Goal: Task Accomplishment & Management: Use online tool/utility

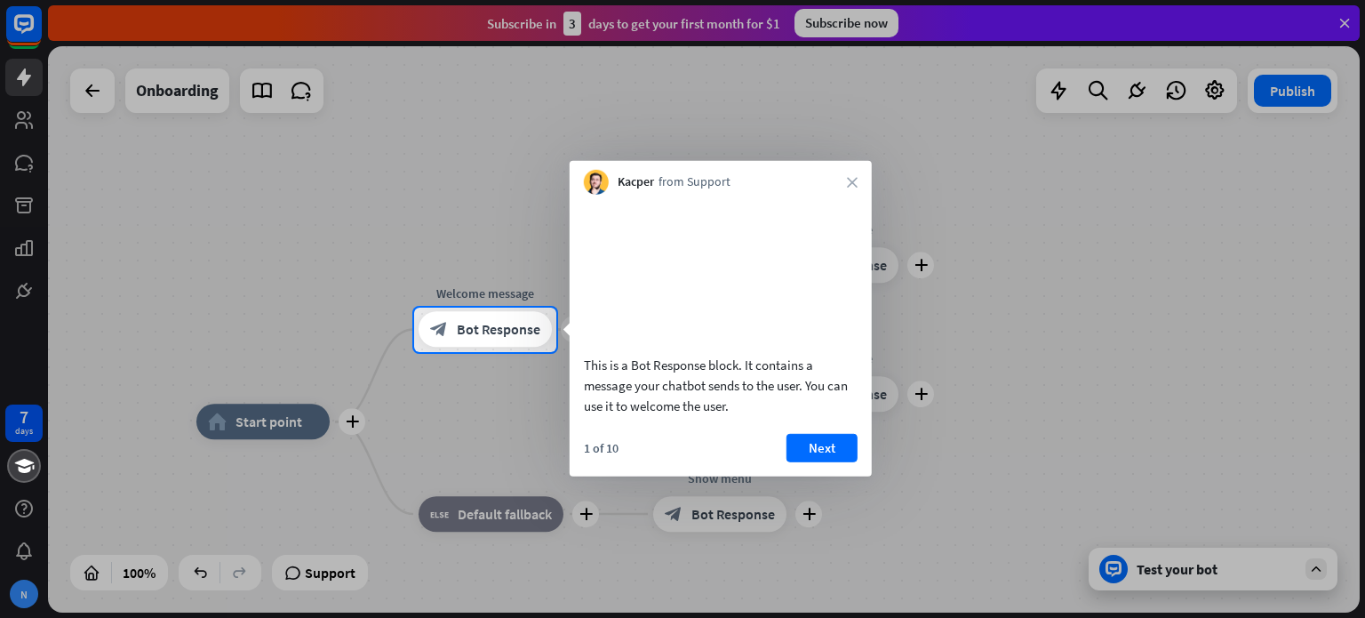
click at [853, 171] on div "Kacper from Support close" at bounding box center [721, 178] width 302 height 34
click at [853, 179] on icon "close" at bounding box center [852, 182] width 11 height 11
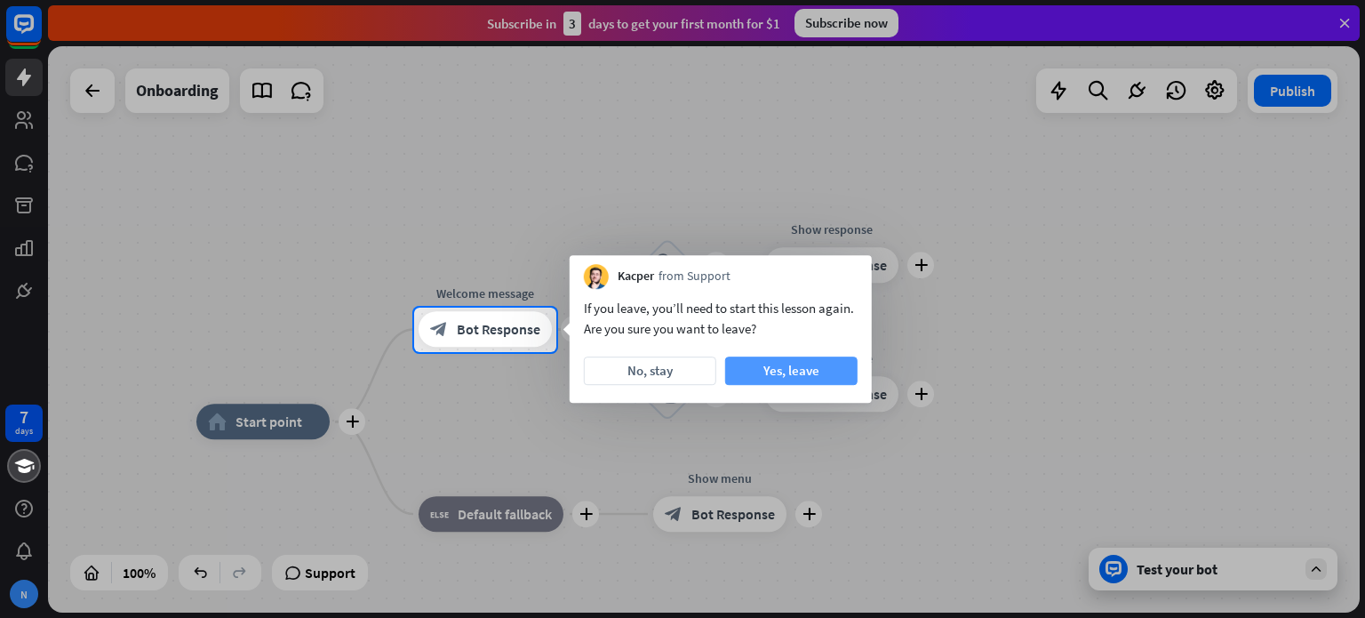
click at [786, 366] on button "Yes, leave" at bounding box center [791, 370] width 132 height 28
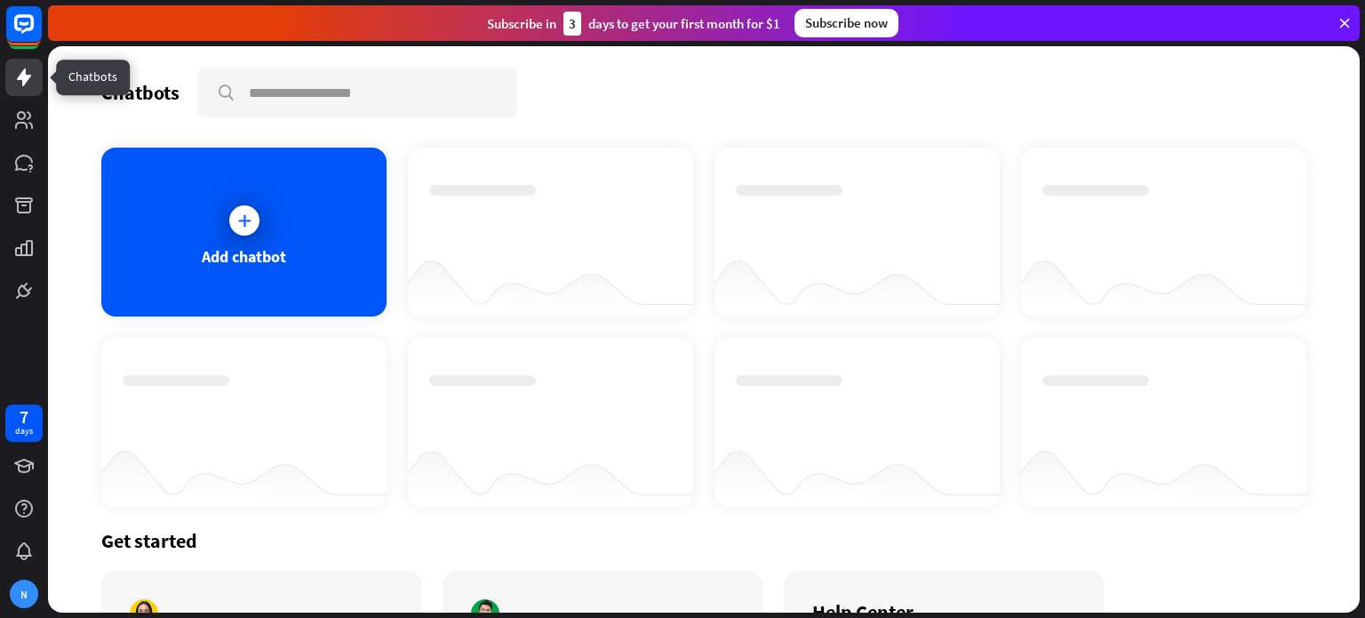
click at [25, 78] on icon at bounding box center [24, 77] width 14 height 18
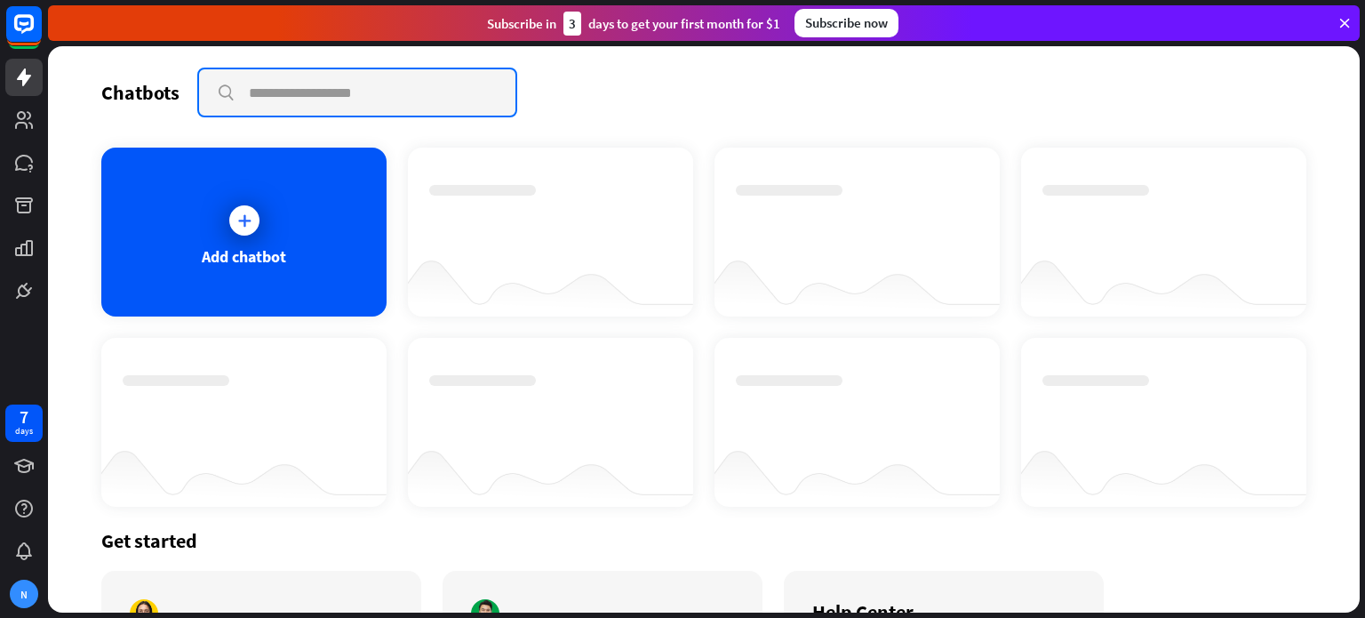
click at [277, 92] on input "text" at bounding box center [357, 92] width 316 height 46
click at [282, 79] on input "text" at bounding box center [357, 92] width 316 height 46
click at [374, 72] on input "text" at bounding box center [357, 92] width 316 height 46
click at [368, 92] on input "text" at bounding box center [357, 92] width 316 height 46
paste input "**********"
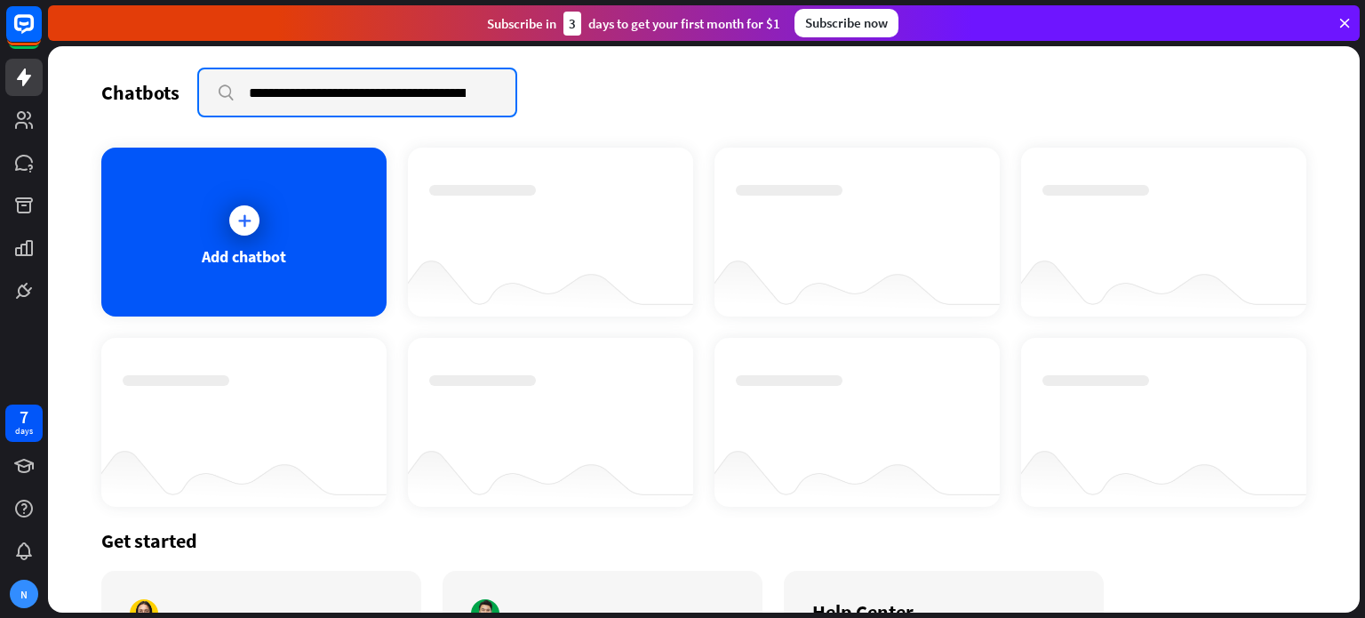
scroll to position [0, 1280]
type input "**********"
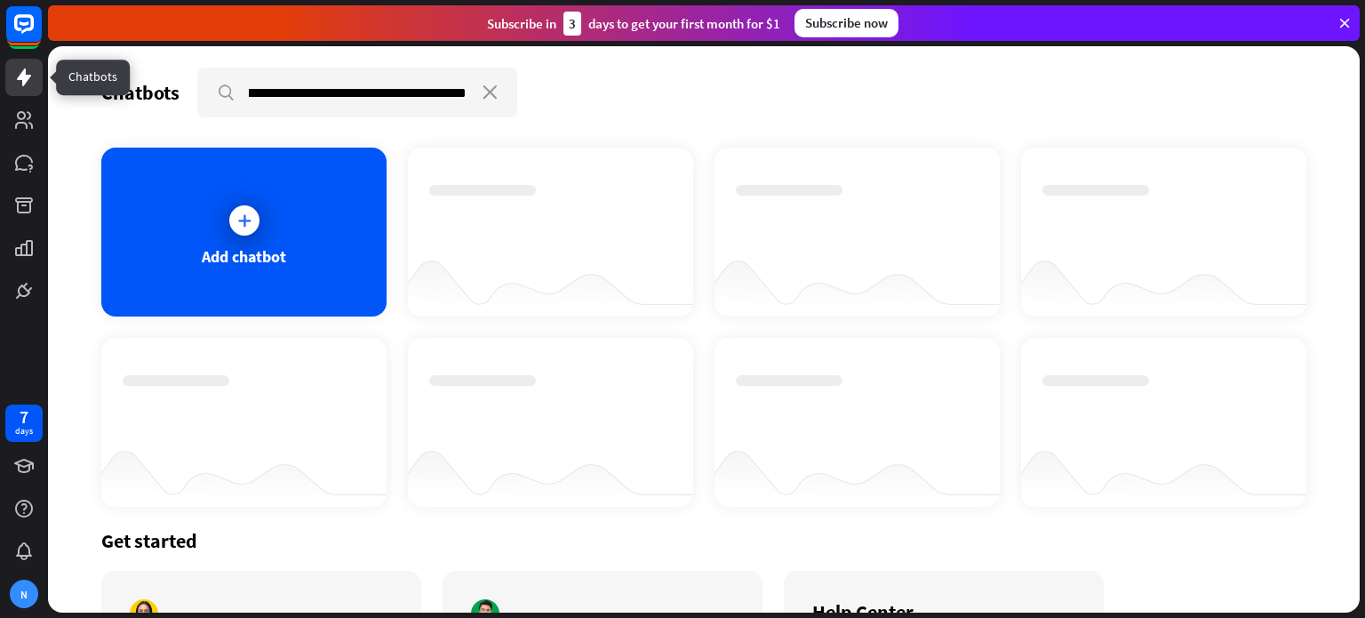
scroll to position [0, 0]
click at [15, 76] on icon at bounding box center [23, 77] width 21 height 21
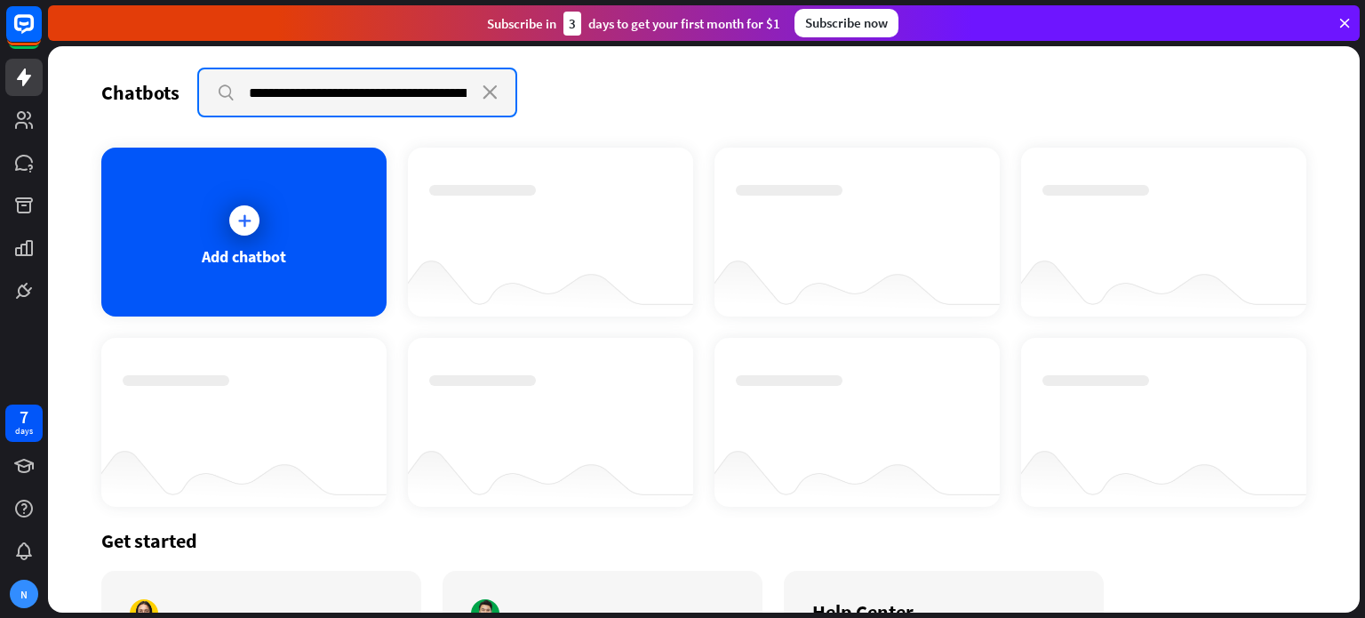
click at [446, 106] on input "**********" at bounding box center [357, 92] width 317 height 46
click at [480, 94] on input "**********" at bounding box center [357, 92] width 317 height 46
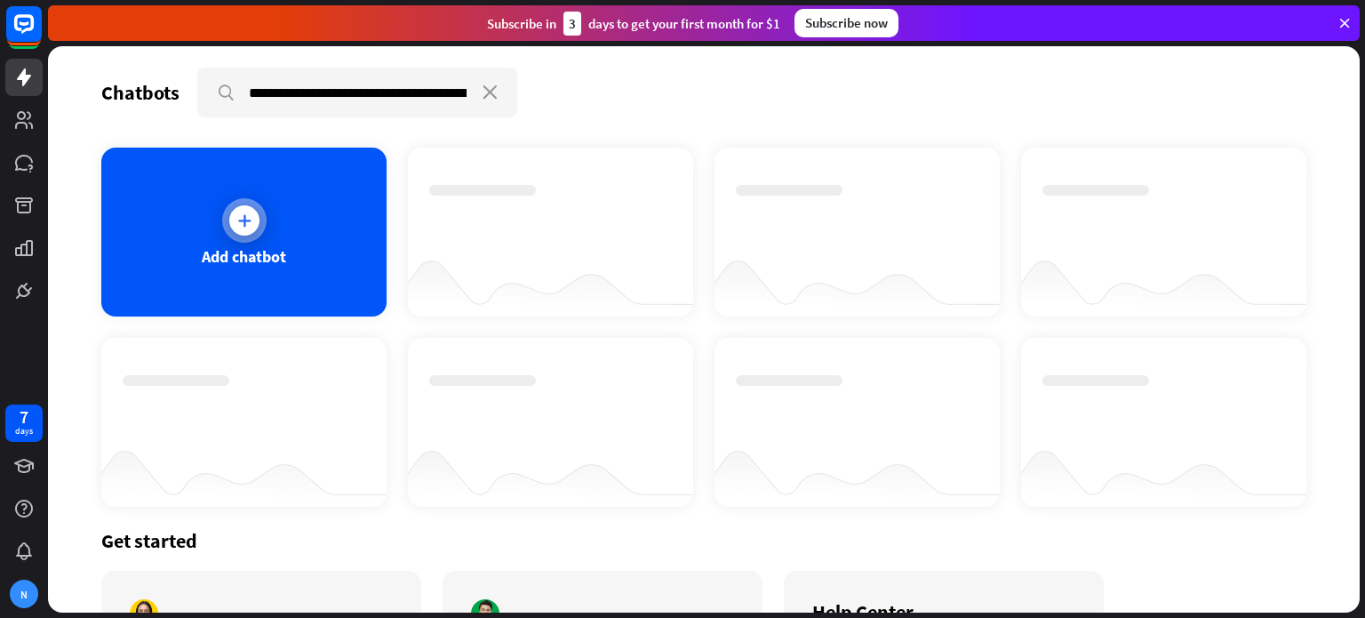
click at [255, 224] on div at bounding box center [244, 220] width 30 height 30
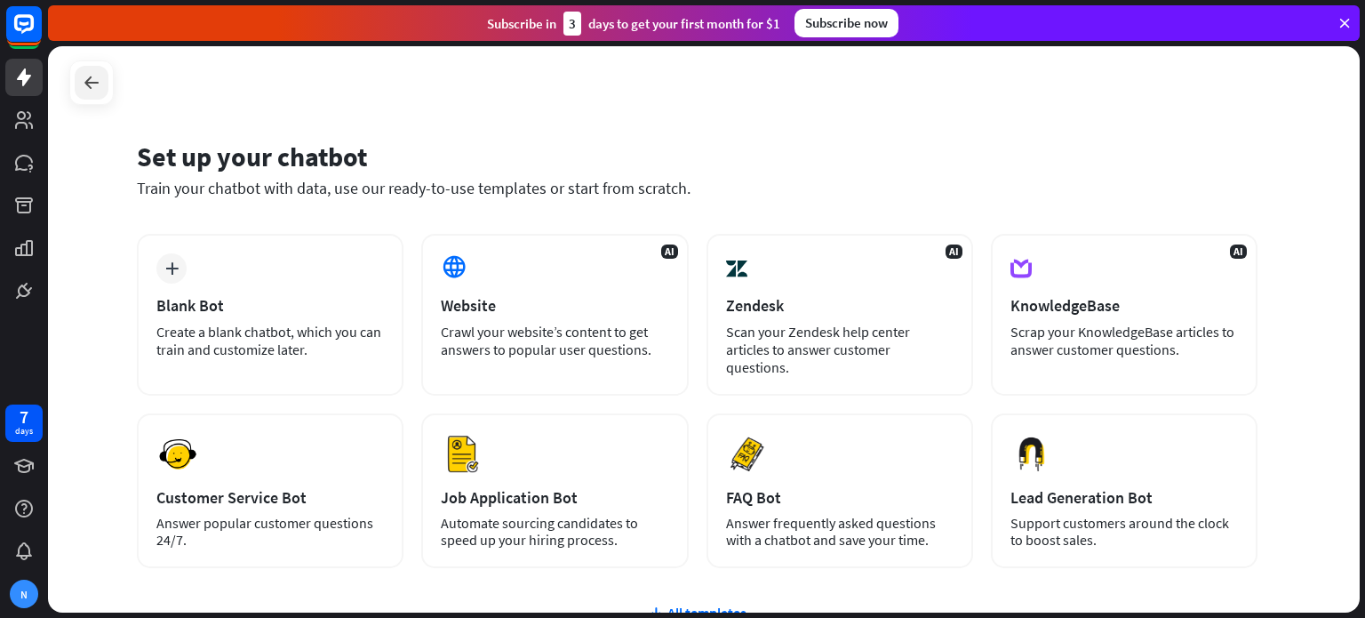
click at [84, 80] on icon at bounding box center [91, 82] width 21 height 21
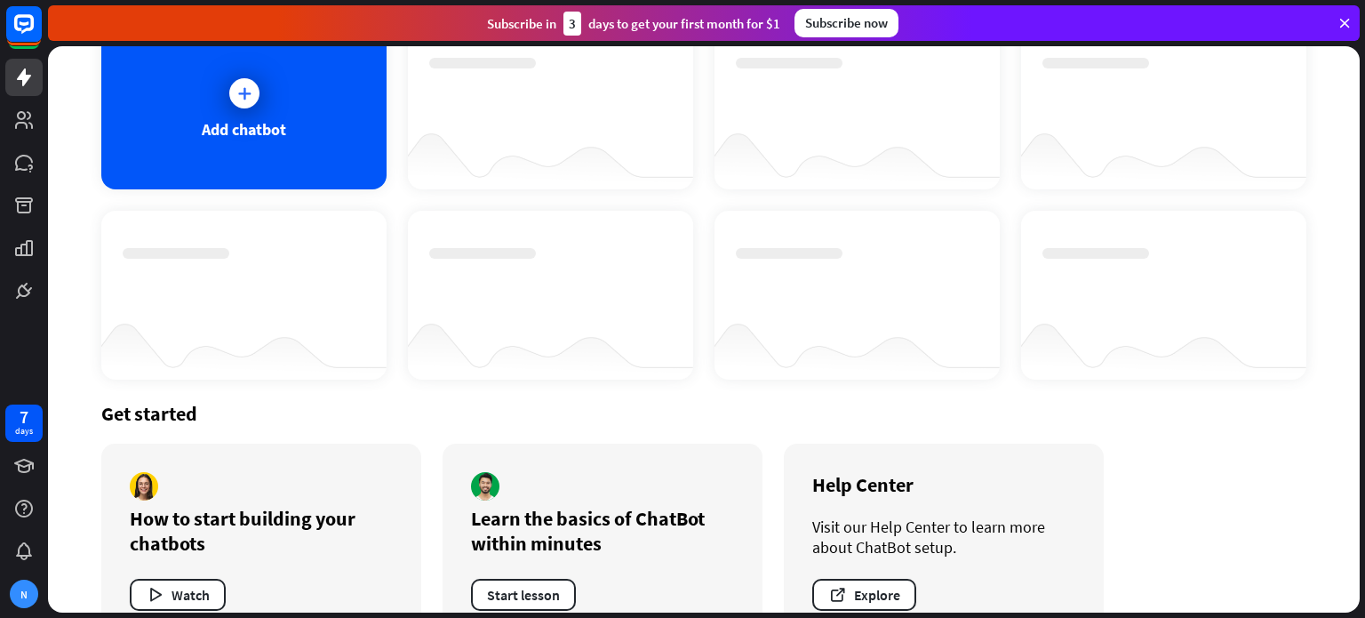
scroll to position [85, 0]
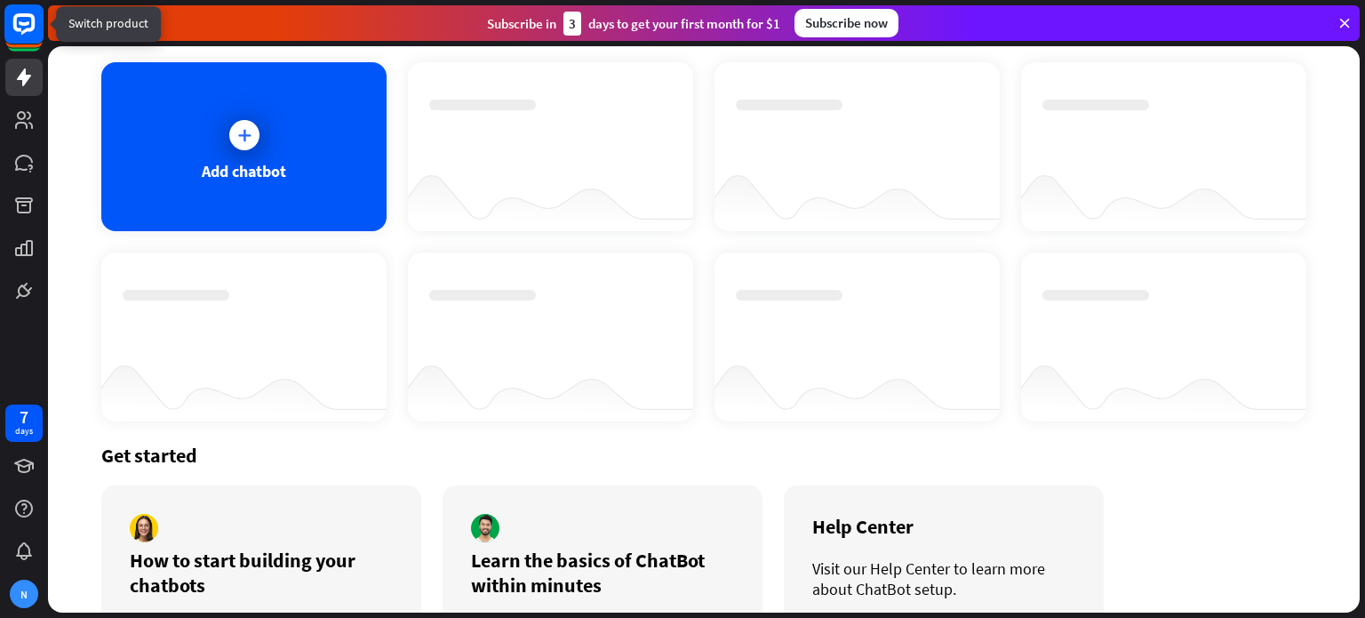
click at [21, 20] on rect at bounding box center [23, 23] width 39 height 39
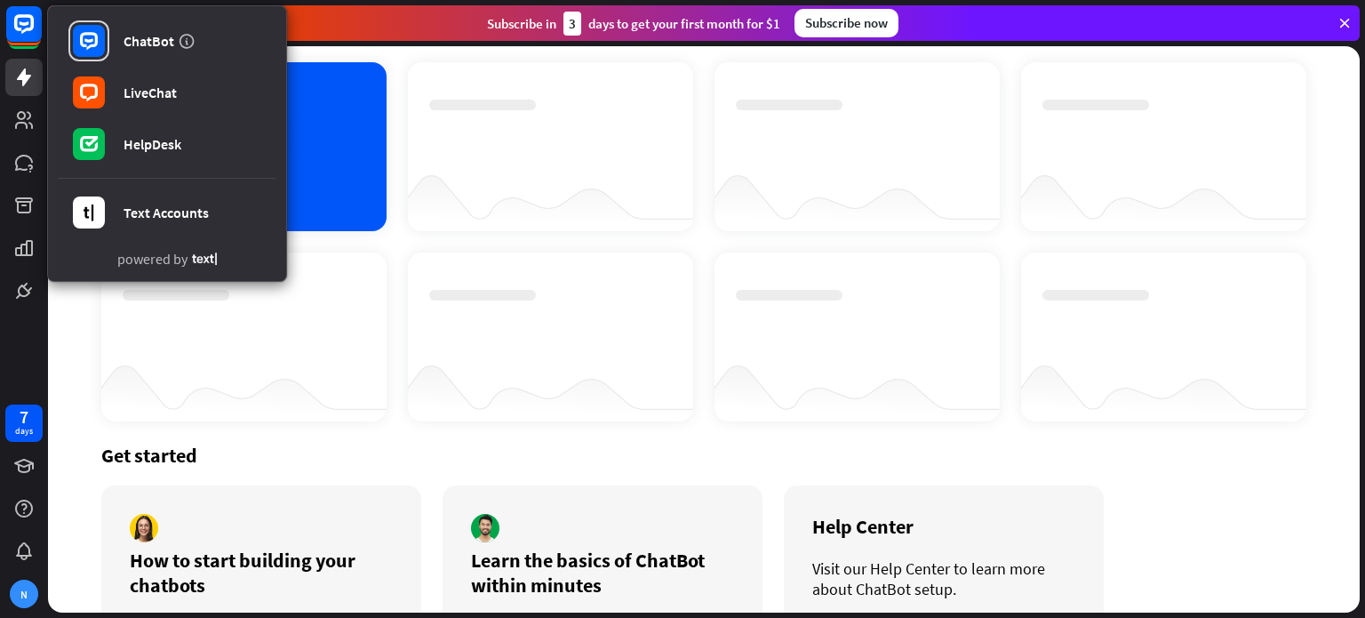
click at [212, 259] on icon at bounding box center [204, 258] width 25 height 12
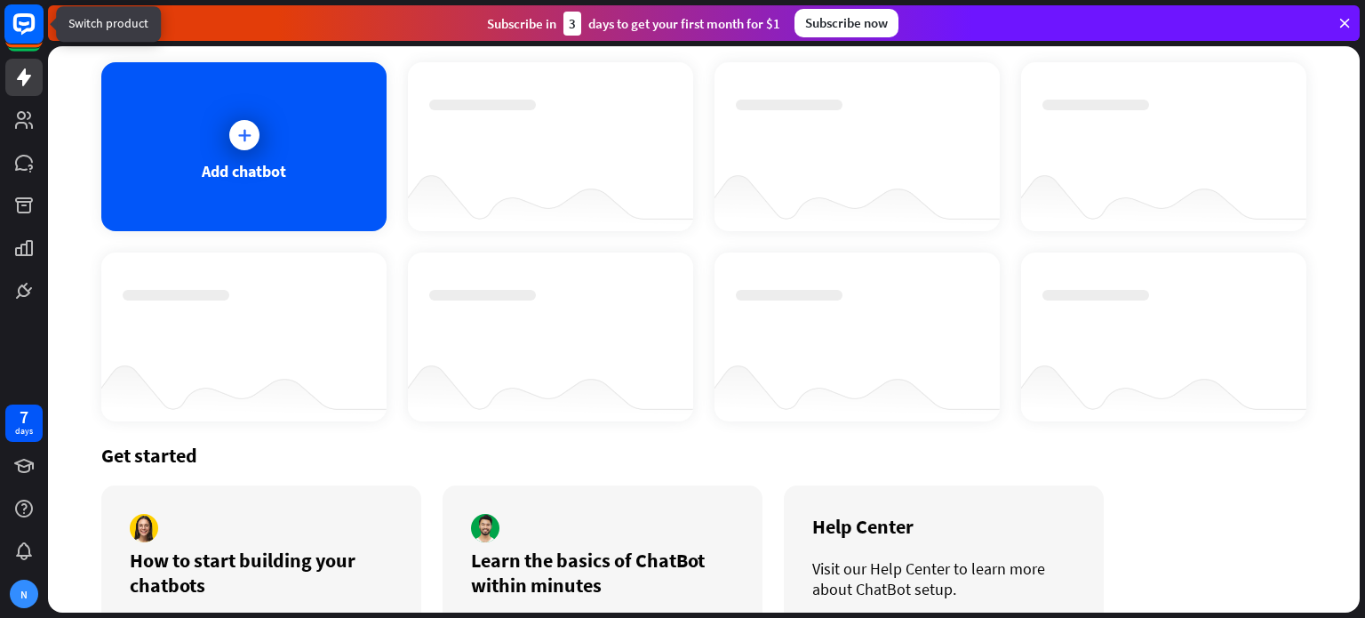
click at [14, 32] on rect at bounding box center [23, 23] width 39 height 39
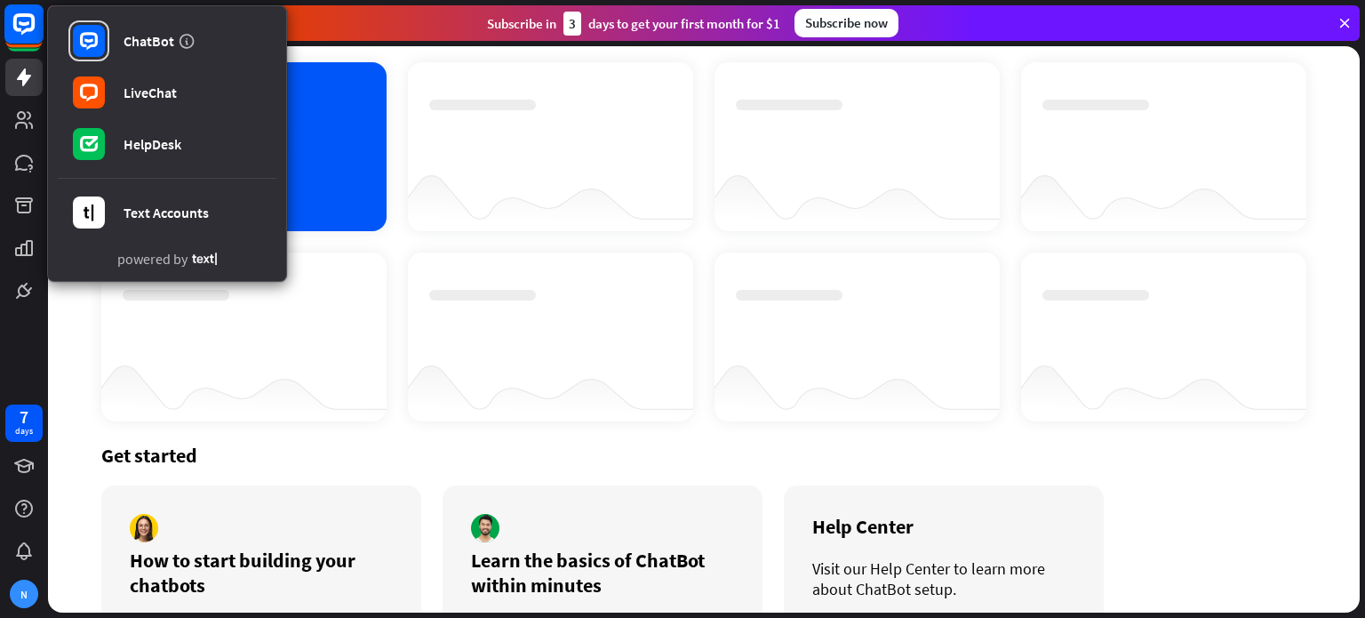
click at [14, 32] on rect at bounding box center [23, 23] width 39 height 39
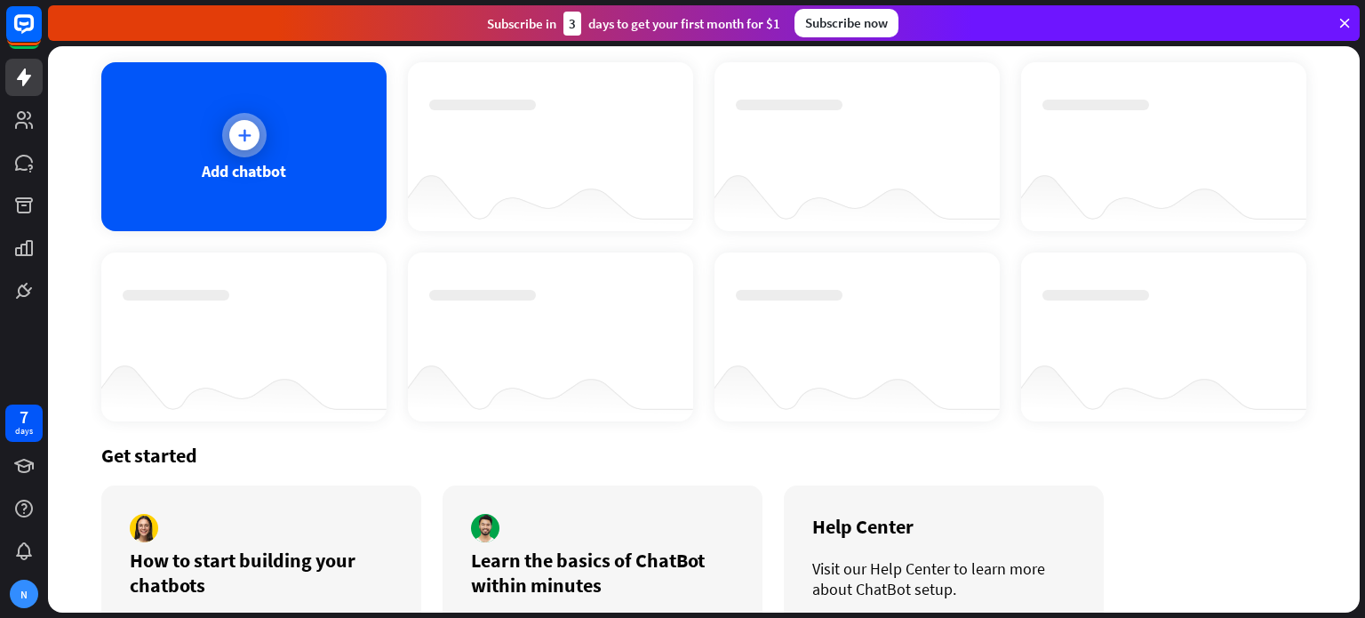
click at [231, 161] on div "Add chatbot" at bounding box center [244, 171] width 84 height 20
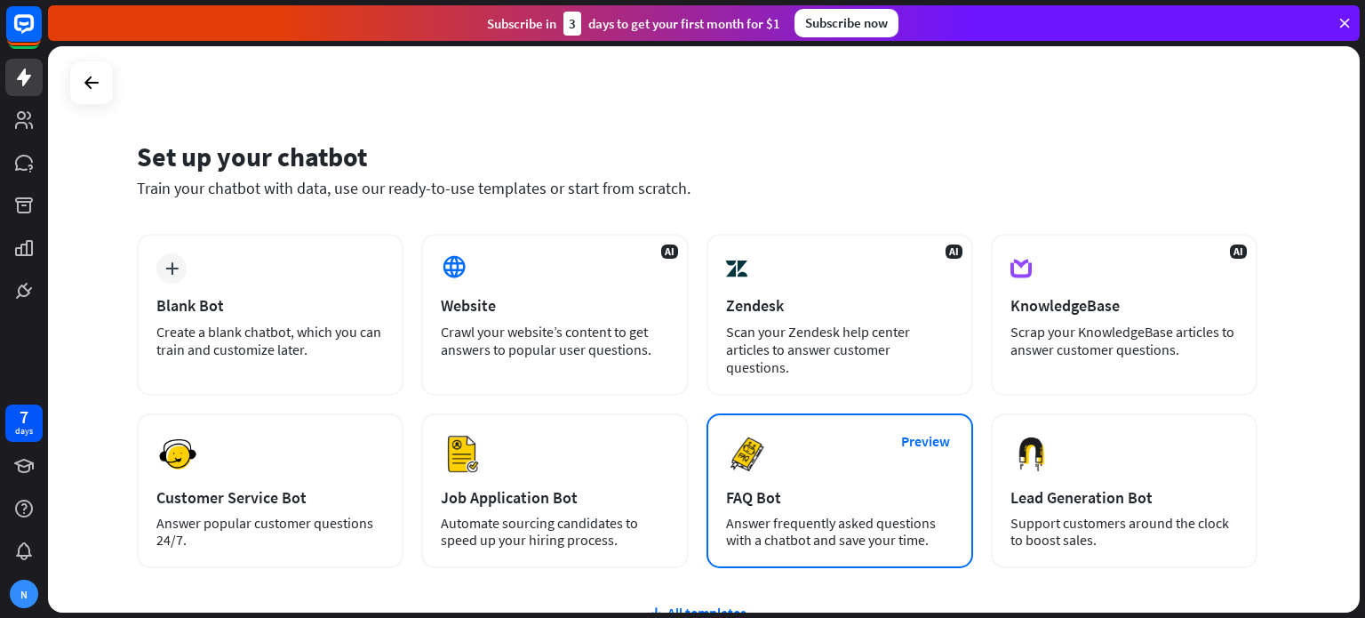
click at [834, 515] on div "Answer frequently asked questions with a chatbot and save your time." at bounding box center [840, 532] width 228 height 34
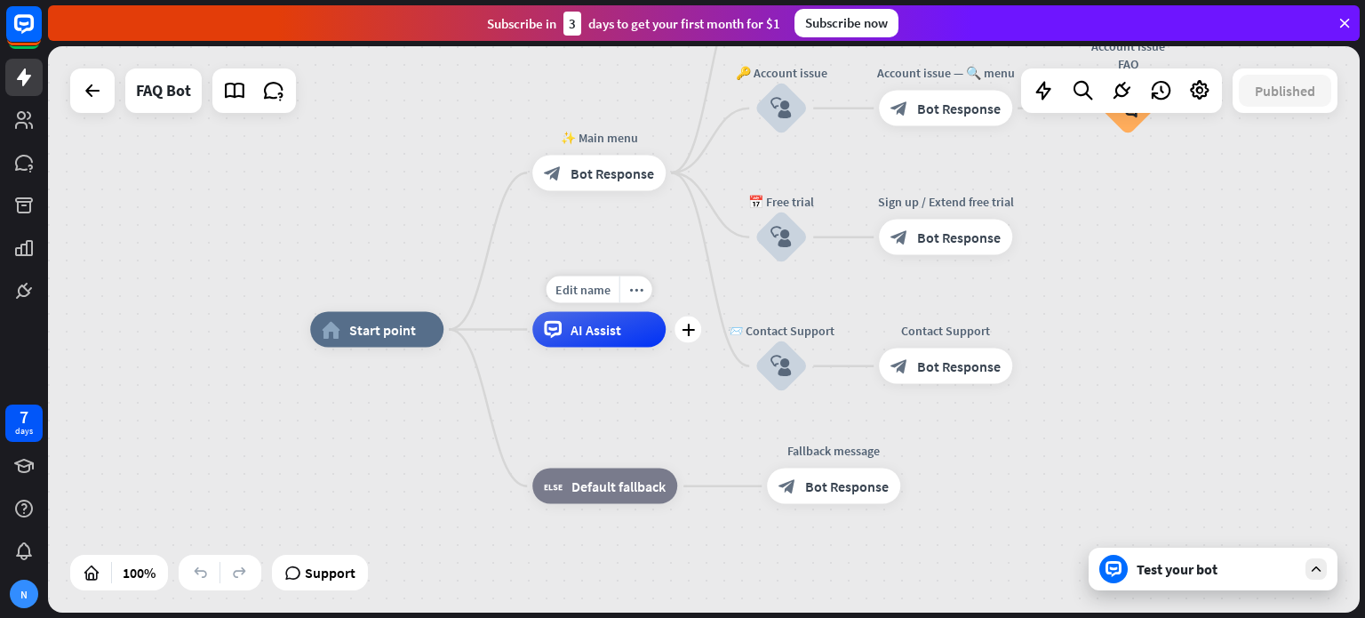
click at [594, 334] on span "AI Assist" at bounding box center [596, 330] width 51 height 18
click at [682, 332] on icon "plus" at bounding box center [688, 330] width 13 height 12
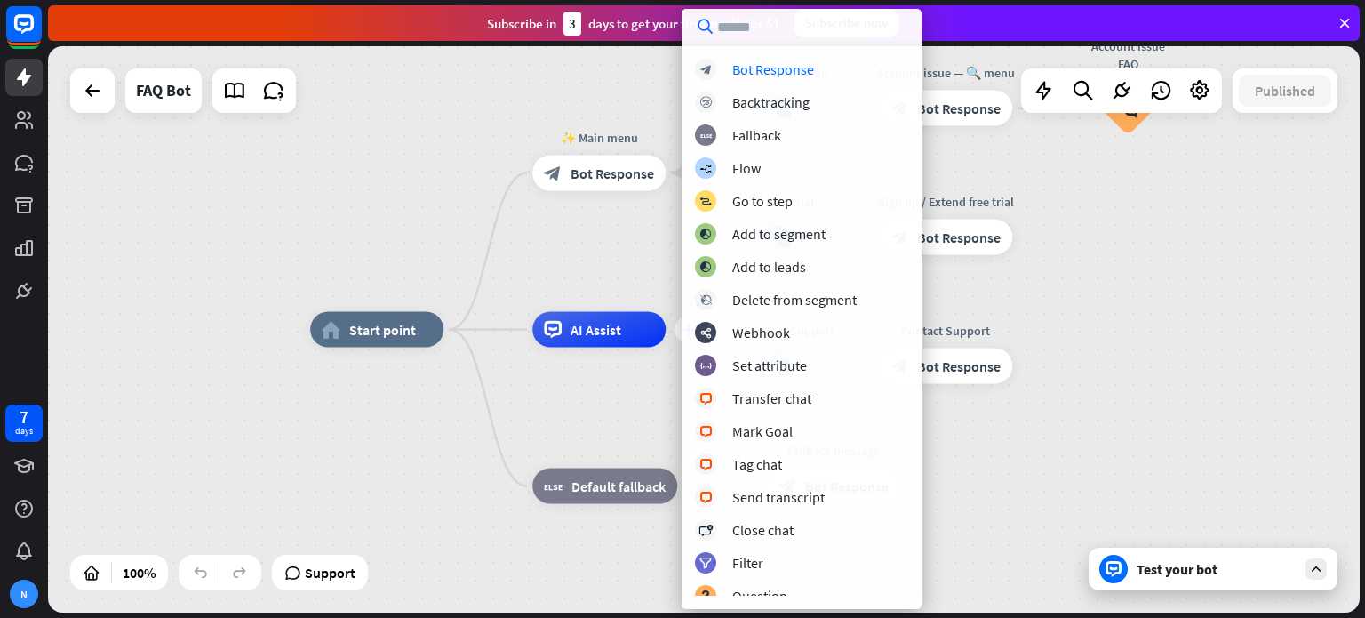
click at [682, 332] on div "block_bot_response Bot Response block_backtracking Backtracking block_fallback …" at bounding box center [802, 327] width 240 height 537
click at [1147, 419] on div "home_2 Start point ✨ Main menu block_bot_response Bot Response 💲 Subscription b…" at bounding box center [966, 613] width 1312 height 566
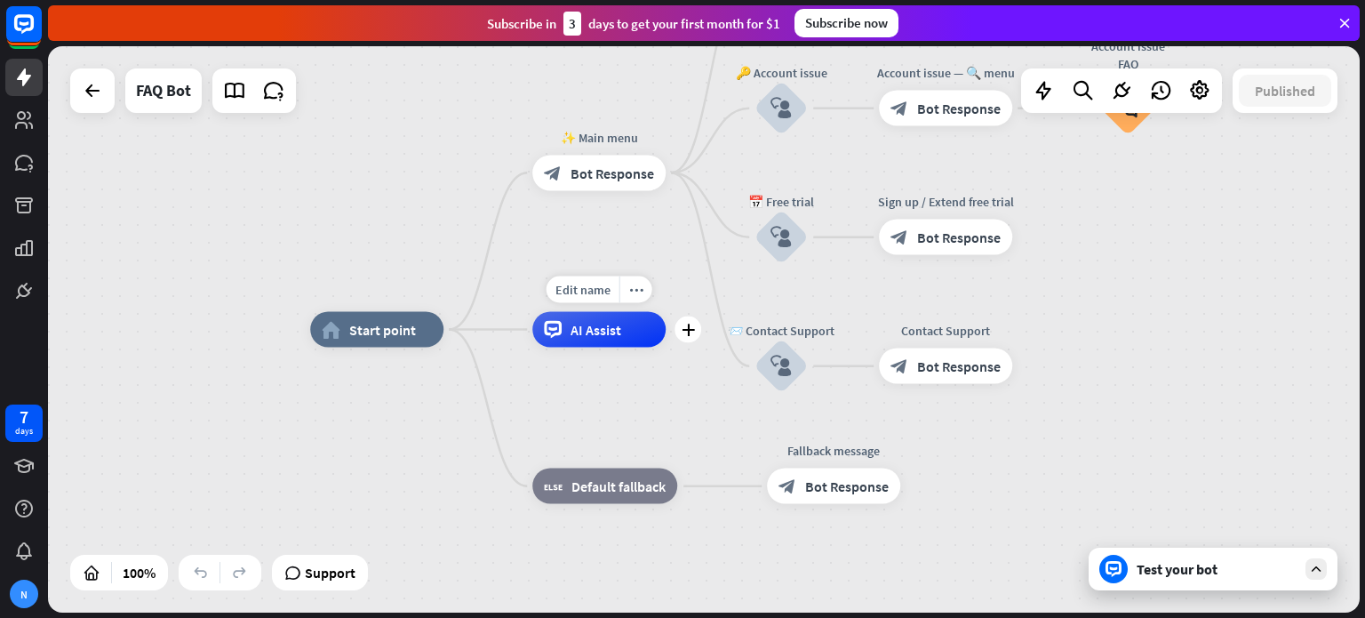
click at [603, 326] on span "AI Assist" at bounding box center [596, 330] width 51 height 18
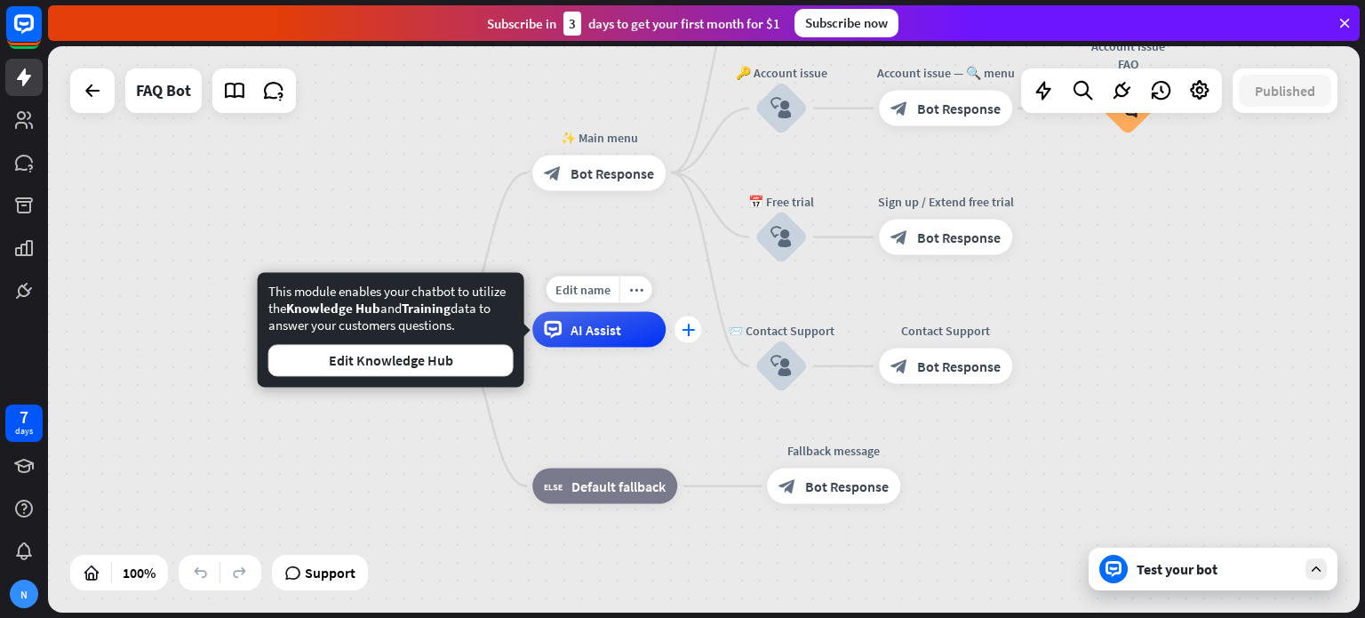
click at [699, 332] on div "plus" at bounding box center [688, 329] width 27 height 27
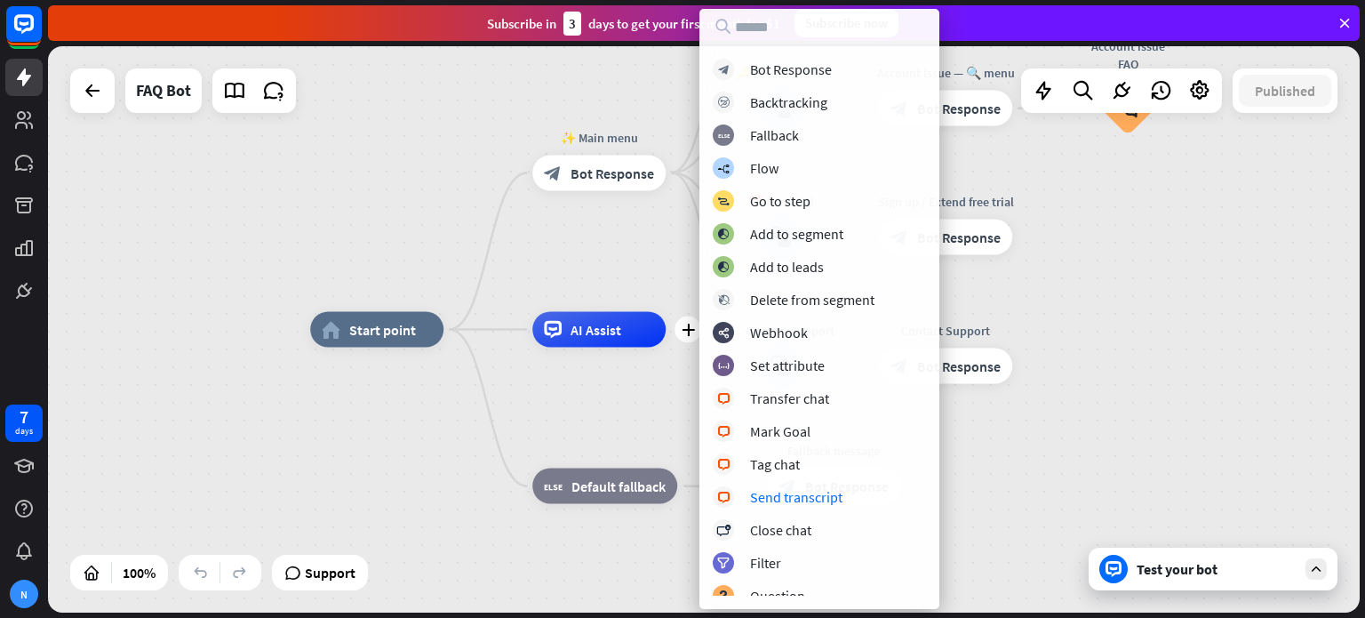
click at [1204, 468] on div "home_2 Start point ✨ Main menu block_bot_response Bot Response 💲 Subscription b…" at bounding box center [966, 613] width 1312 height 566
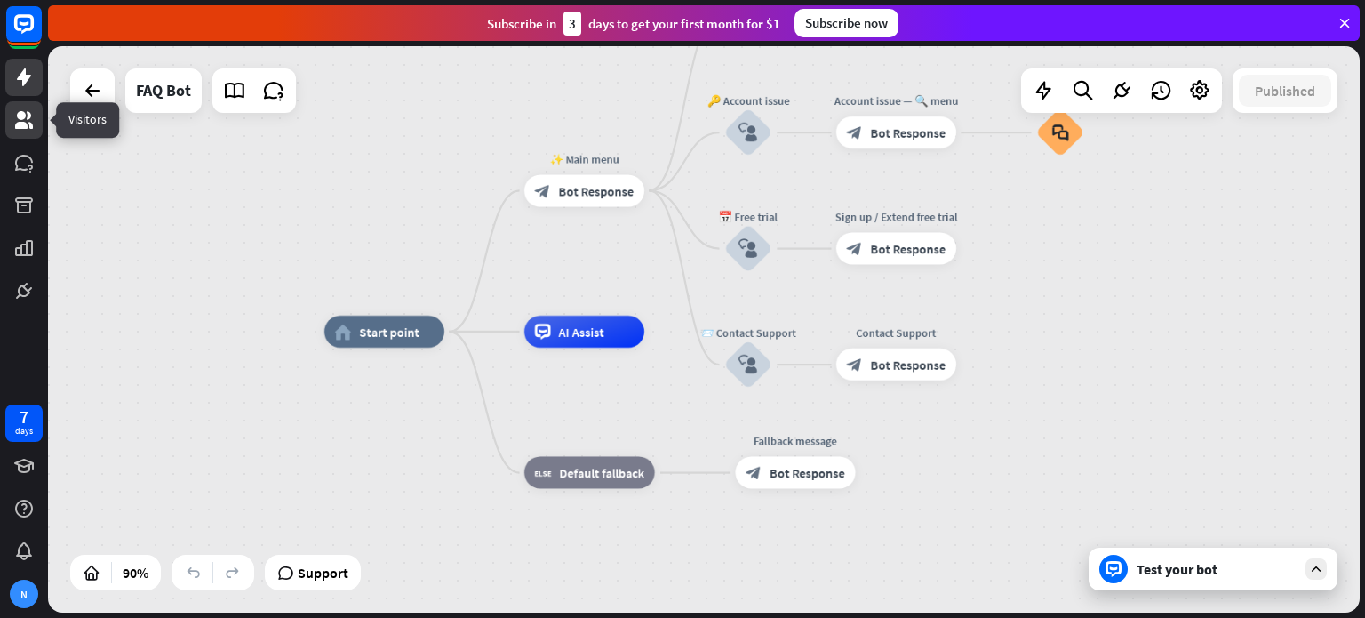
click at [36, 131] on link at bounding box center [23, 119] width 37 height 37
